Goal: Task Accomplishment & Management: Manage account settings

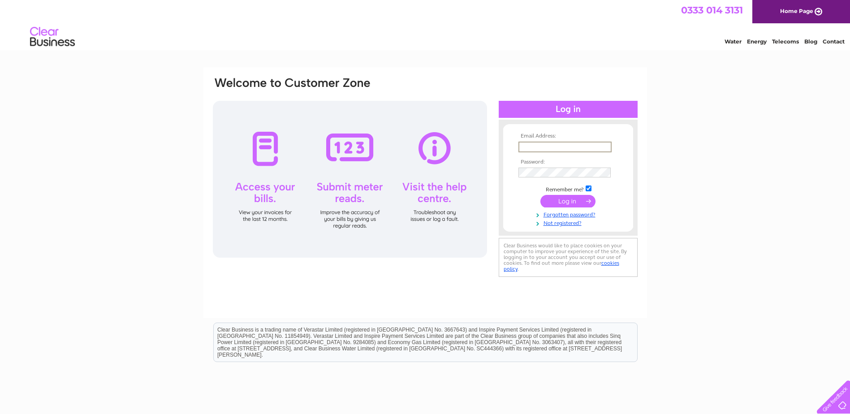
drag, startPoint x: 0, startPoint y: 0, endPoint x: 564, endPoint y: 147, distance: 582.7
click at [564, 147] on input "text" at bounding box center [565, 147] width 93 height 11
type input "nicola@revivesouthsea.co.uk"
click at [559, 203] on input "submit" at bounding box center [568, 200] width 55 height 13
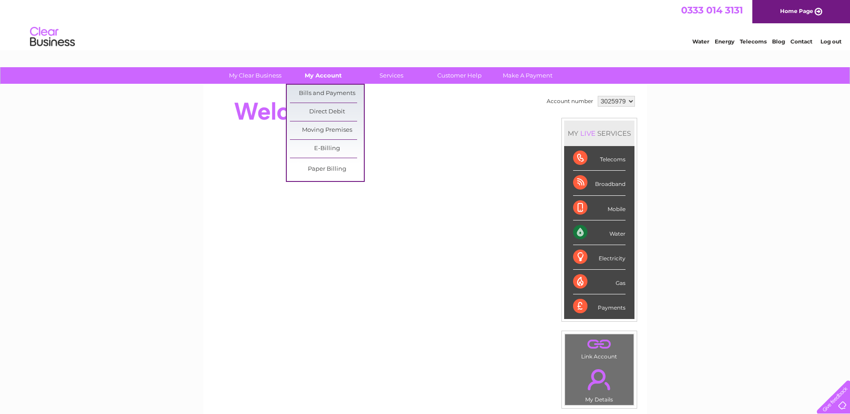
click at [328, 70] on link "My Account" at bounding box center [323, 75] width 74 height 17
click at [338, 95] on link "Bills and Payments" at bounding box center [327, 94] width 74 height 18
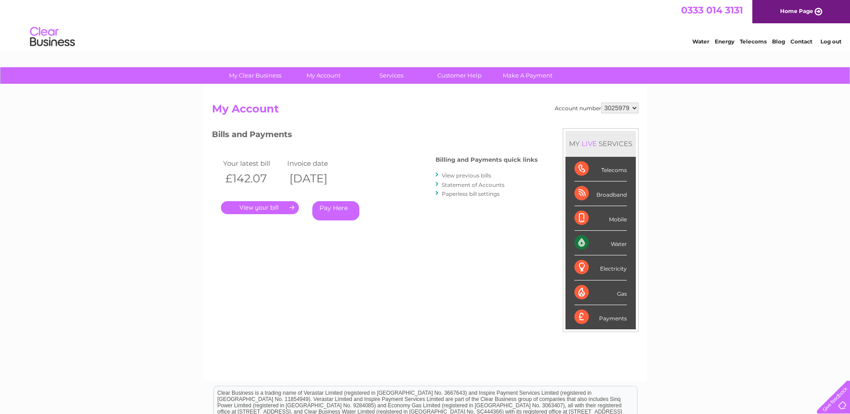
click at [278, 207] on link "." at bounding box center [260, 207] width 78 height 13
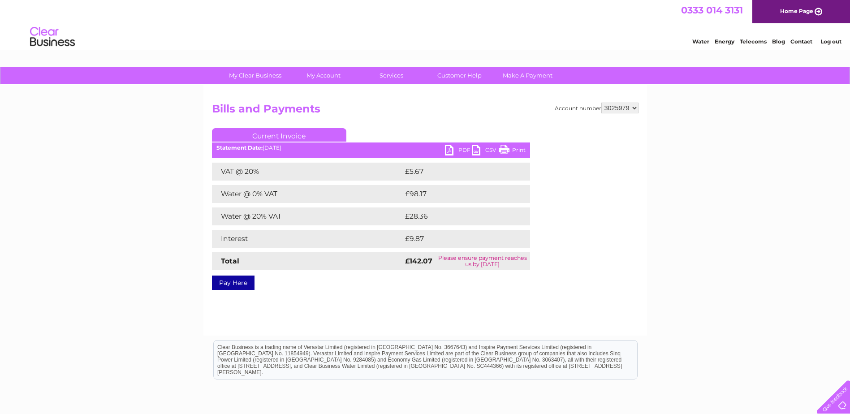
click at [248, 282] on link "Pay Here" at bounding box center [233, 283] width 43 height 14
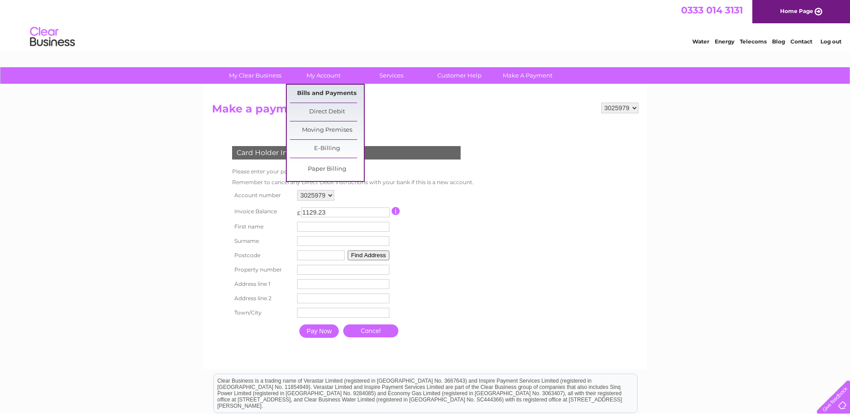
click at [310, 95] on link "Bills and Payments" at bounding box center [327, 94] width 74 height 18
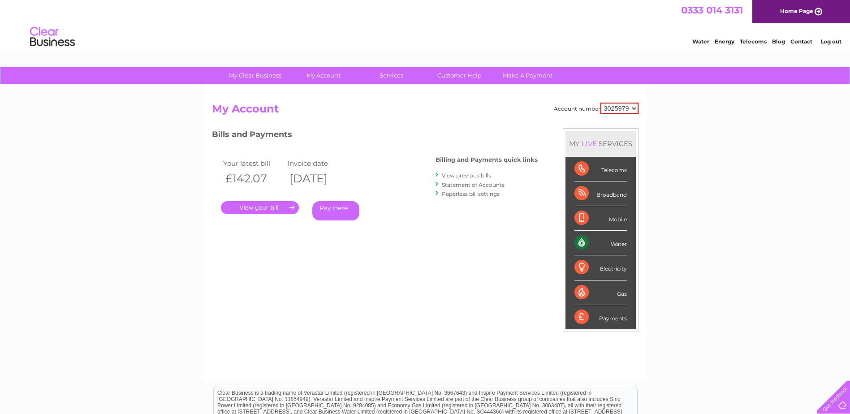
click at [460, 177] on link "View previous bills" at bounding box center [466, 175] width 49 height 7
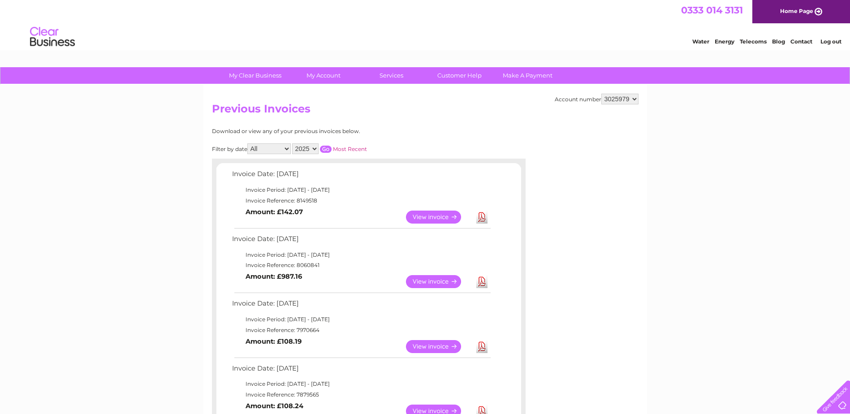
click at [798, 41] on link "Contact" at bounding box center [802, 41] width 22 height 7
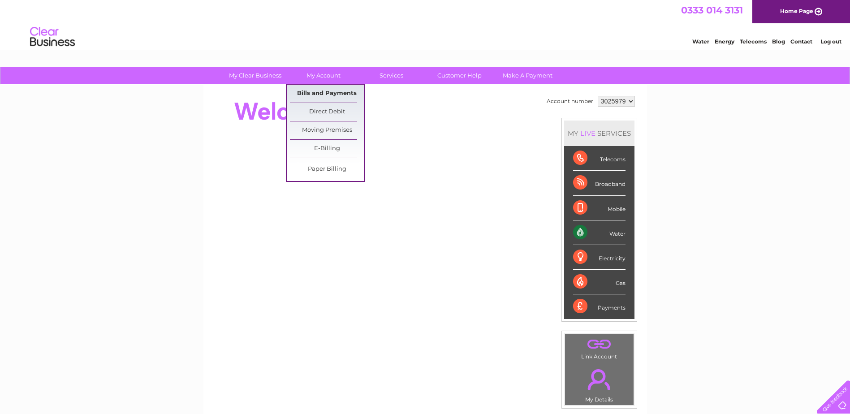
click at [325, 94] on link "Bills and Payments" at bounding box center [327, 94] width 74 height 18
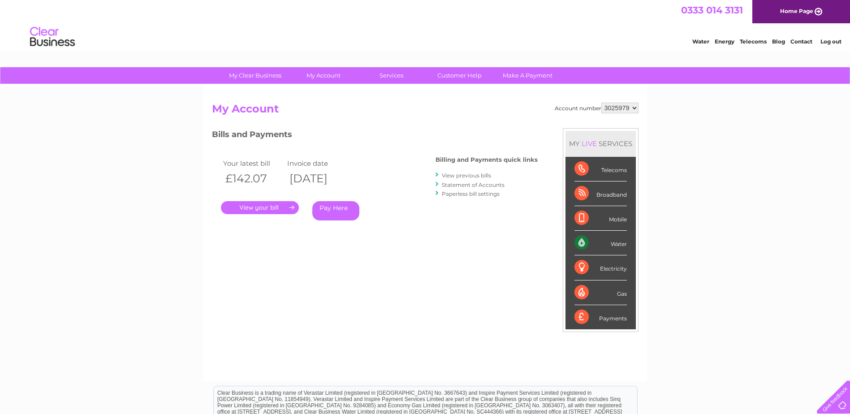
scroll to position [45, 0]
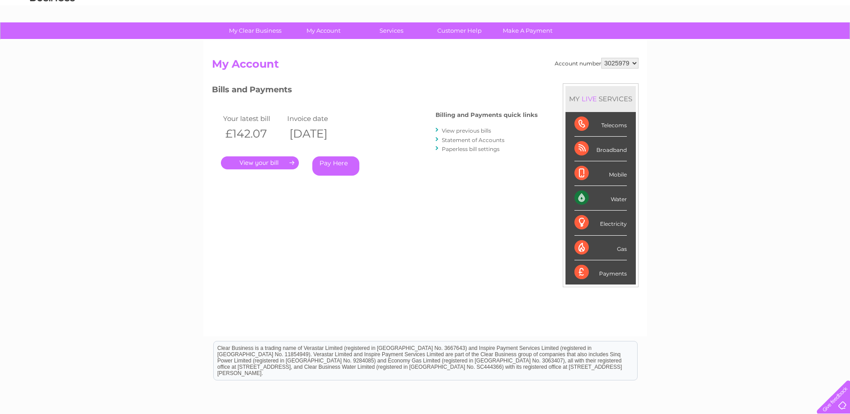
click at [285, 166] on link "." at bounding box center [260, 162] width 78 height 13
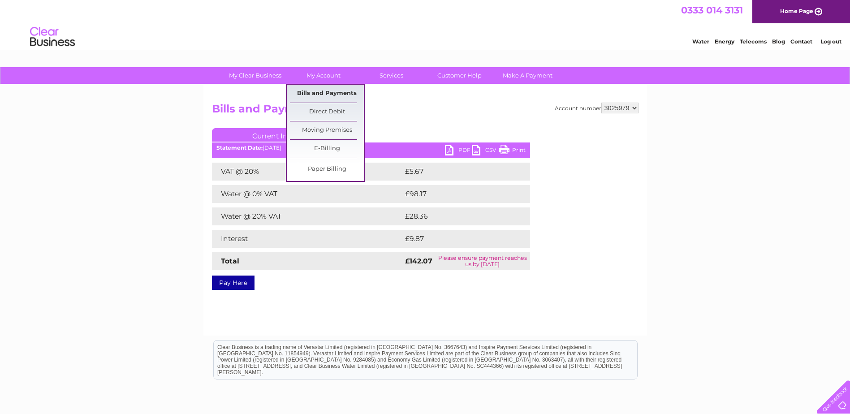
click at [329, 94] on link "Bills and Payments" at bounding box center [327, 94] width 74 height 18
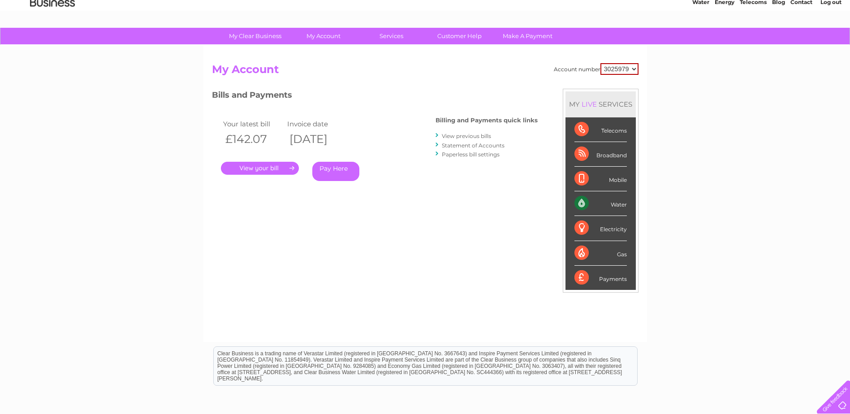
scroll to position [38, 0]
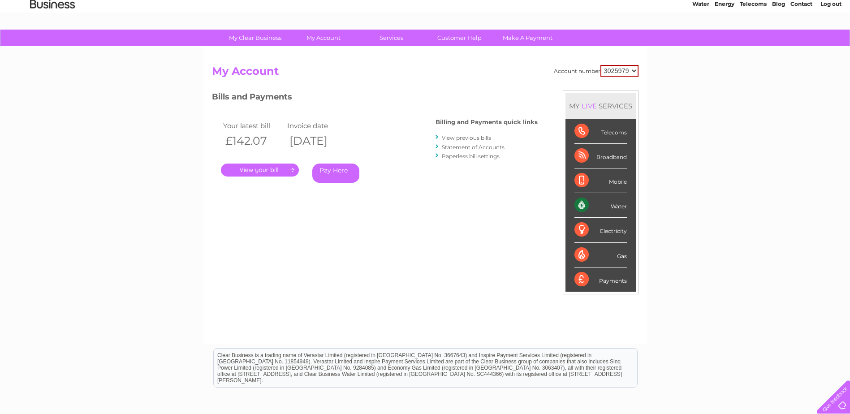
click at [275, 172] on link "." at bounding box center [260, 170] width 78 height 13
click at [454, 135] on link "View previous bills" at bounding box center [466, 137] width 49 height 7
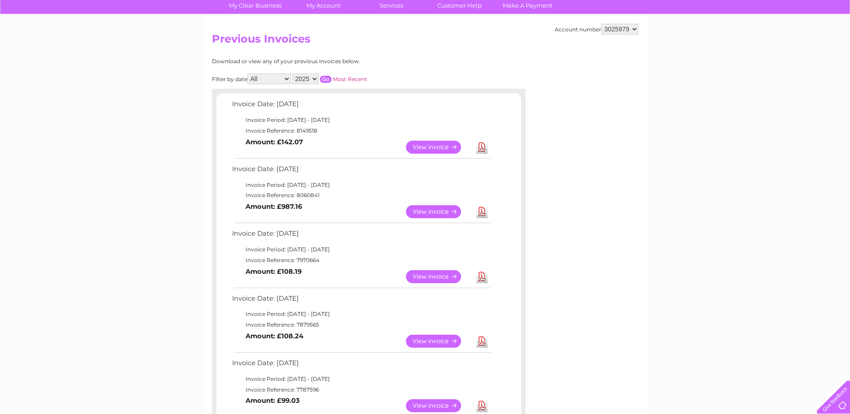
scroll to position [45, 0]
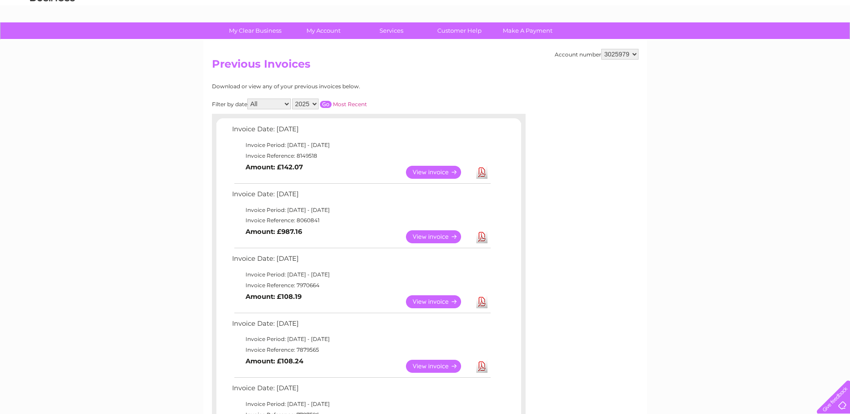
click at [442, 170] on link "View" at bounding box center [439, 172] width 66 height 13
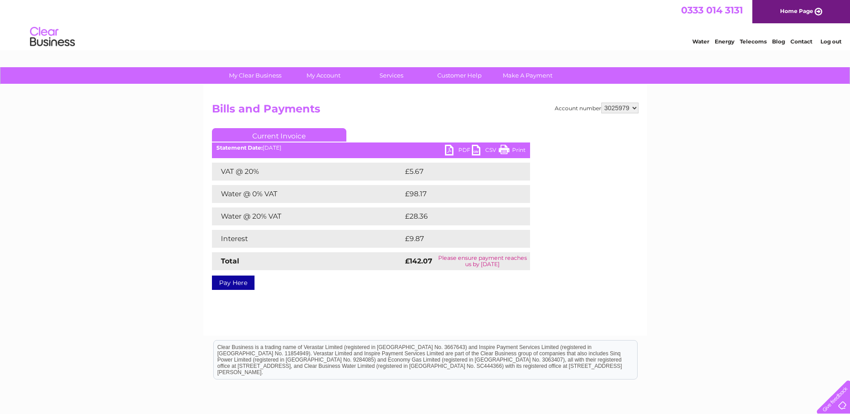
click at [455, 147] on link "PDF" at bounding box center [458, 151] width 27 height 13
click at [378, 31] on div "Water Energy Telecoms Blog Contact Log out" at bounding box center [425, 37] width 850 height 29
